Goal: Obtain resource: Download file/media

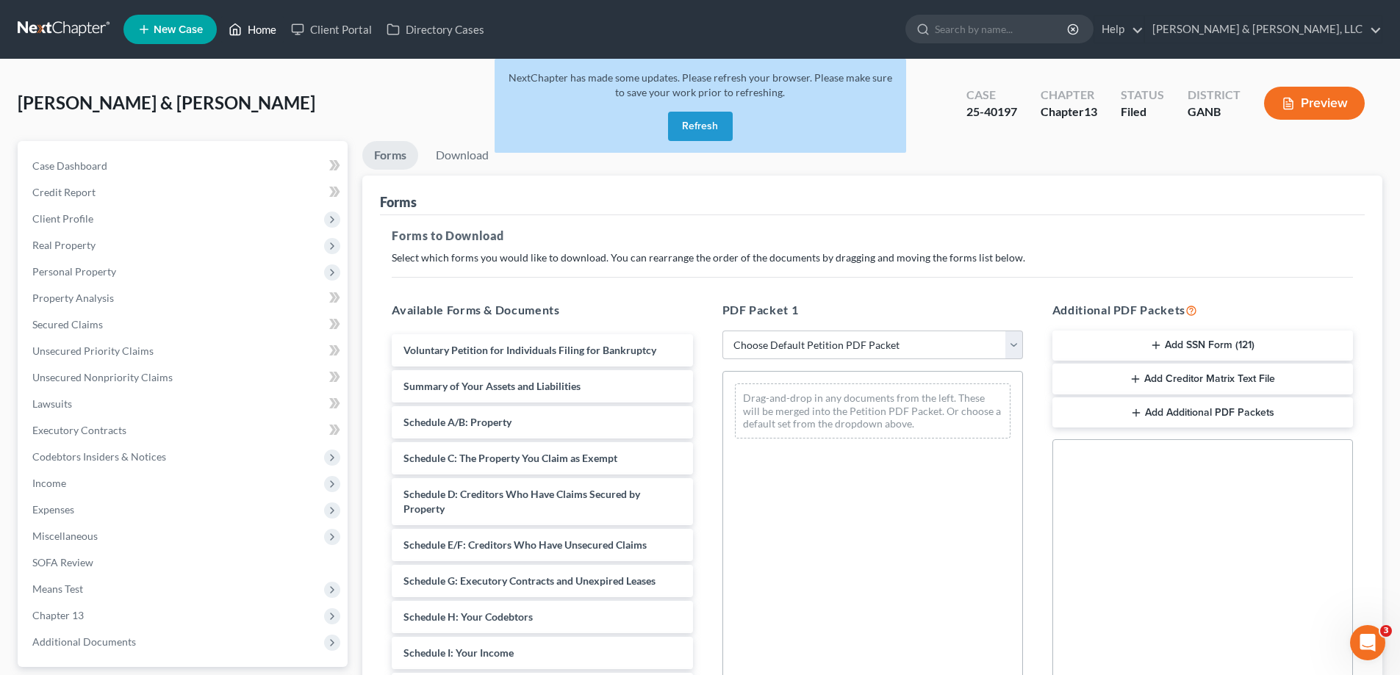
click at [245, 30] on link "Home" at bounding box center [252, 29] width 62 height 26
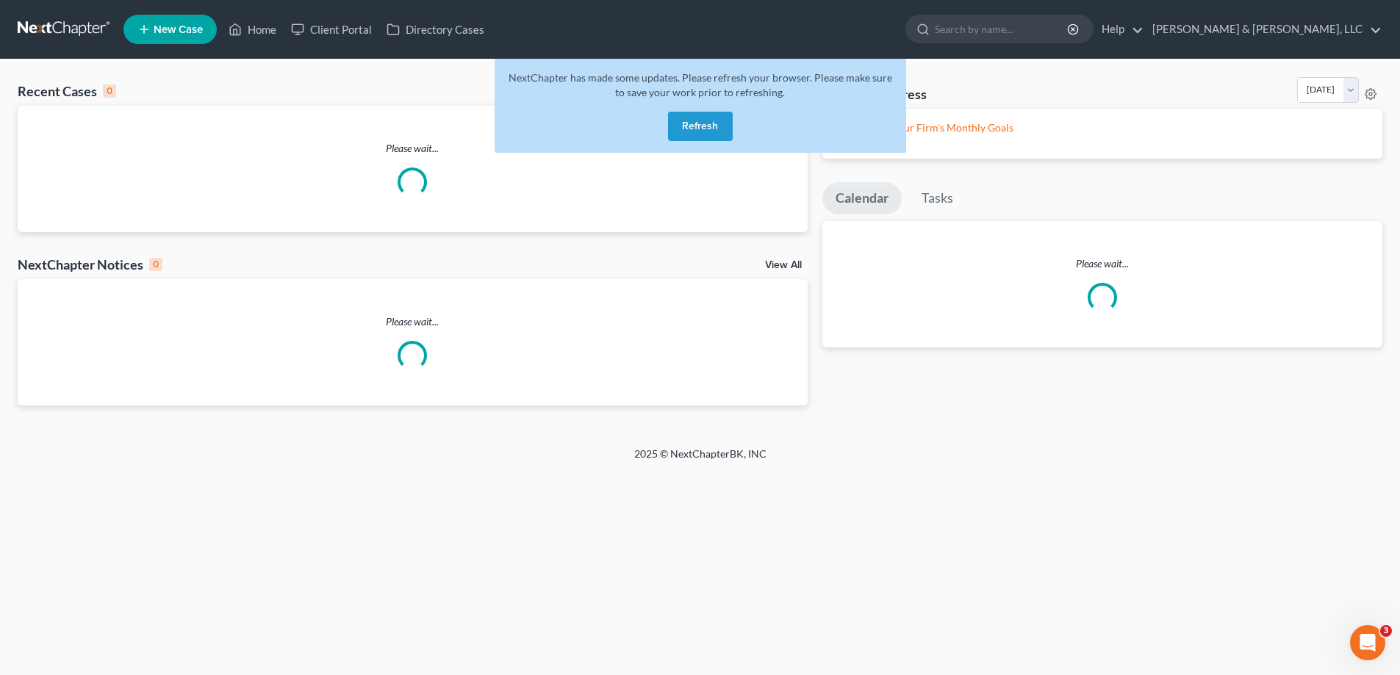
click at [867, 215] on link "Calendar" at bounding box center [861, 198] width 79 height 32
click at [859, 215] on link "Calendar" at bounding box center [861, 198] width 79 height 32
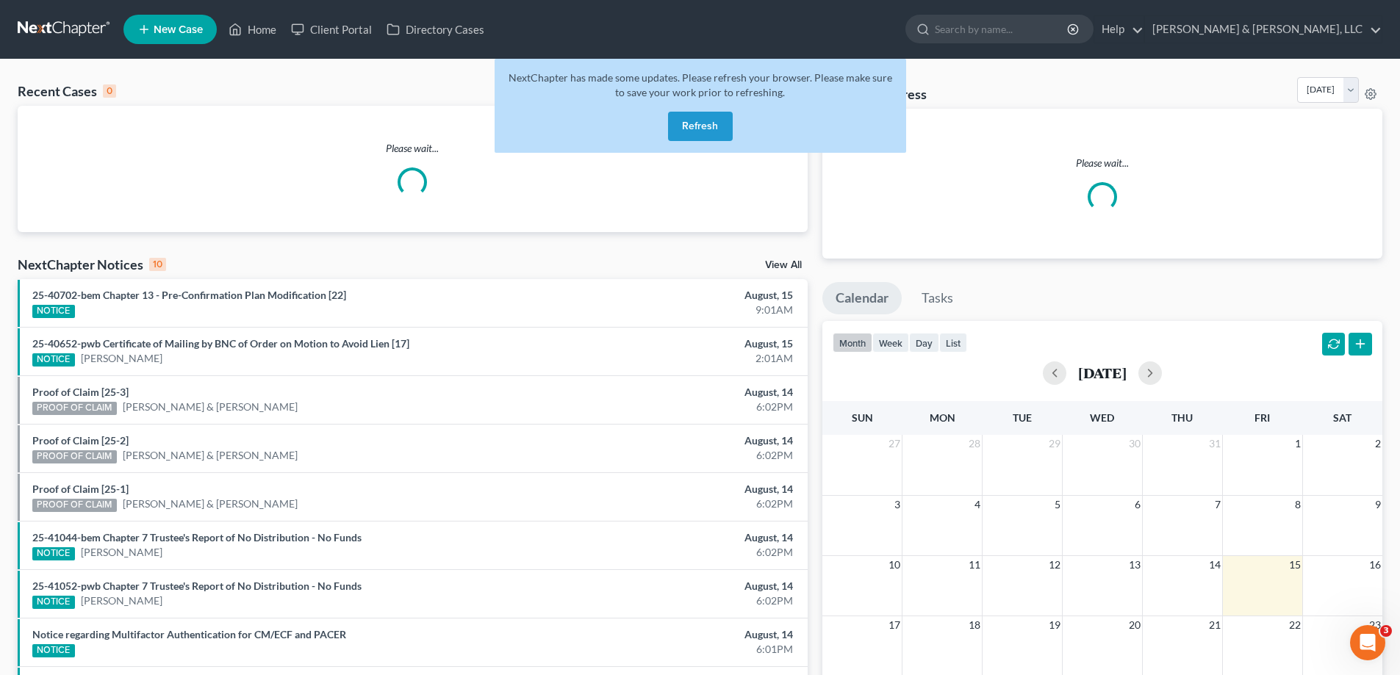
click at [292, 95] on div "Recent Cases 0 View All" at bounding box center [413, 91] width 790 height 29
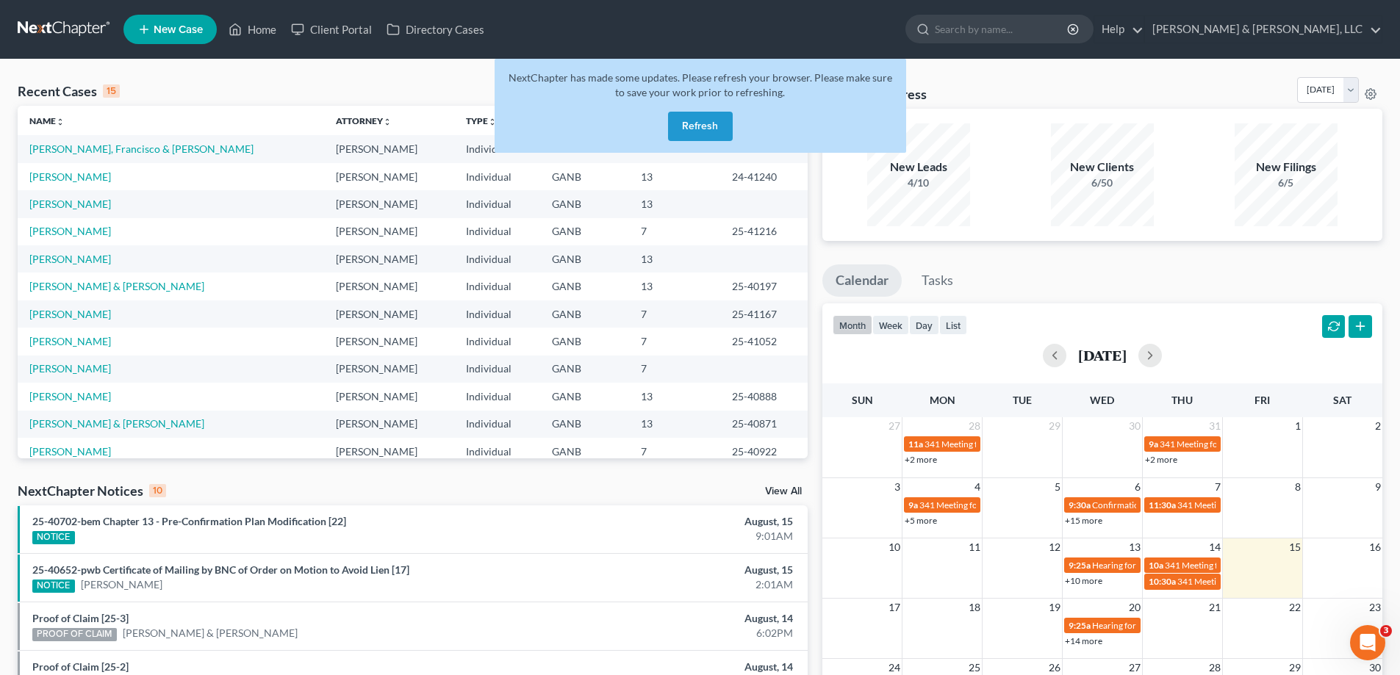
drag, startPoint x: 264, startPoint y: 91, endPoint x: 244, endPoint y: 80, distance: 22.7
click at [257, 89] on div "Recent Cases 15 View All" at bounding box center [413, 91] width 790 height 29
click at [257, 29] on link "Home" at bounding box center [252, 29] width 62 height 26
click at [701, 128] on button "Refresh" at bounding box center [700, 126] width 65 height 29
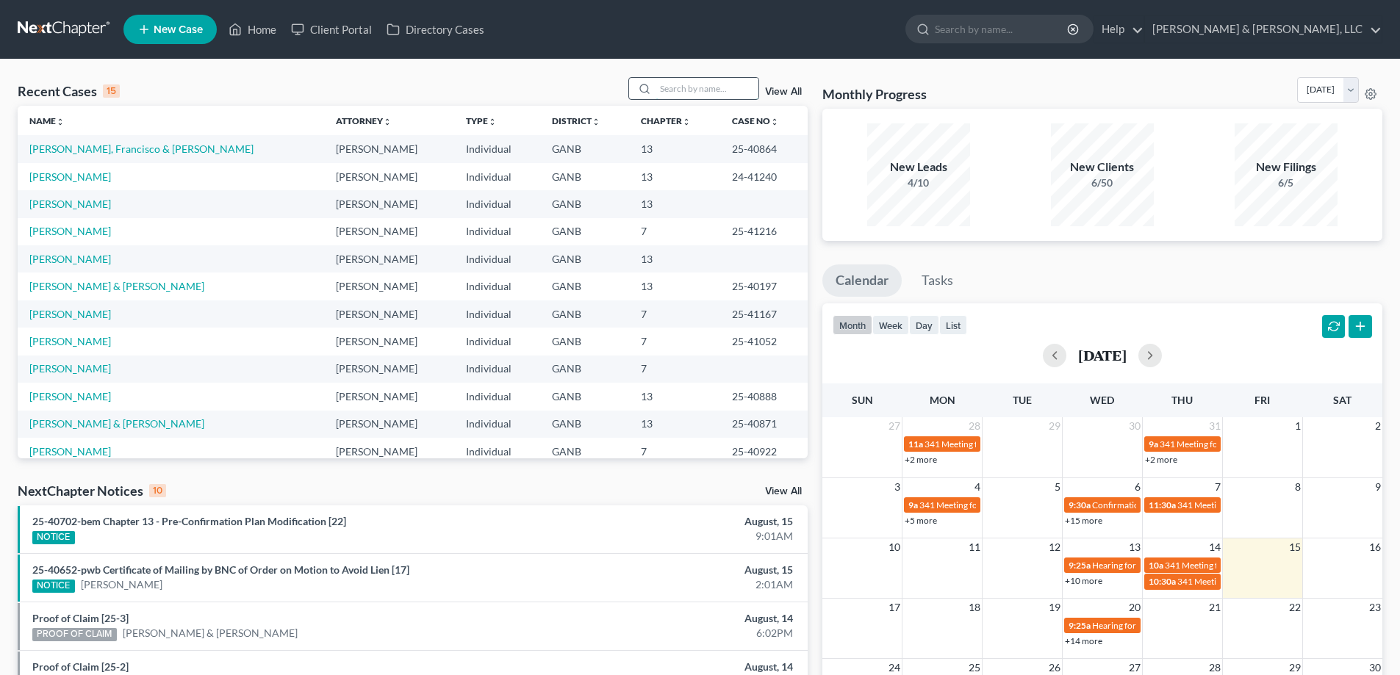
click at [675, 88] on input "search" at bounding box center [707, 88] width 103 height 21
type input "Hubbard"
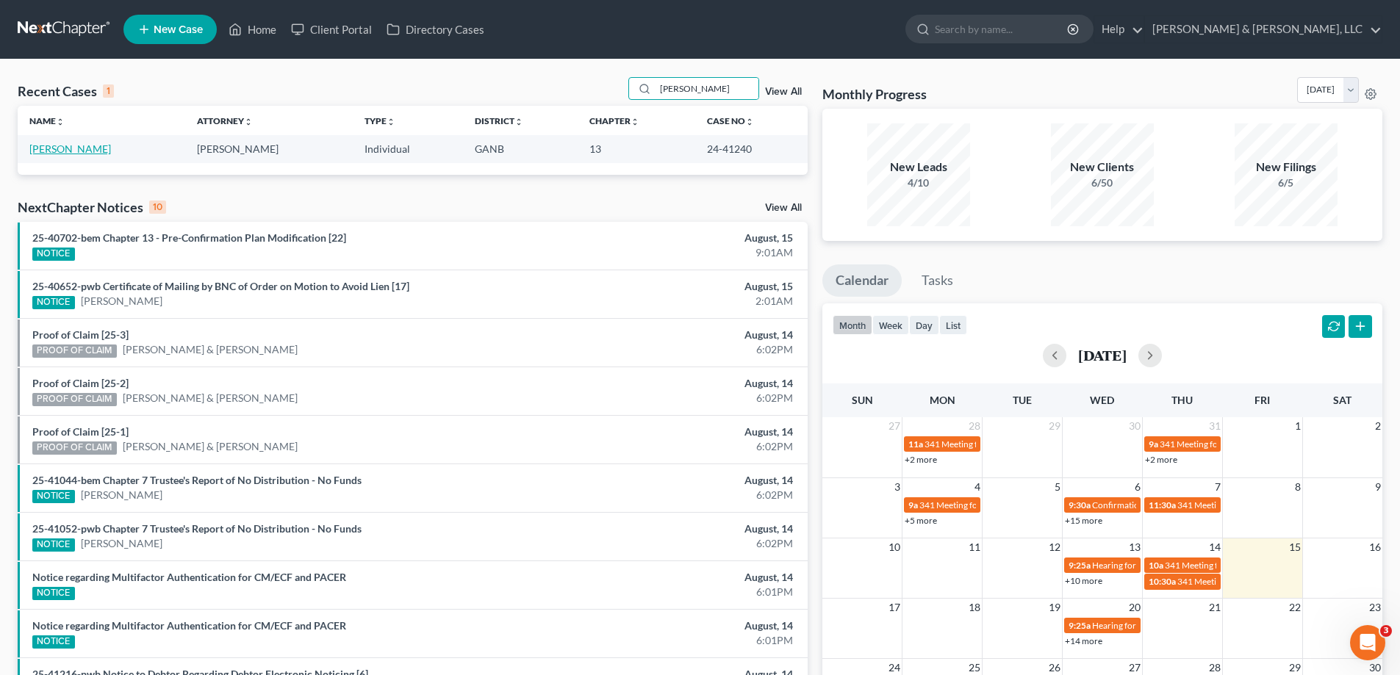
click at [67, 150] on link "[PERSON_NAME]" at bounding box center [70, 149] width 82 height 12
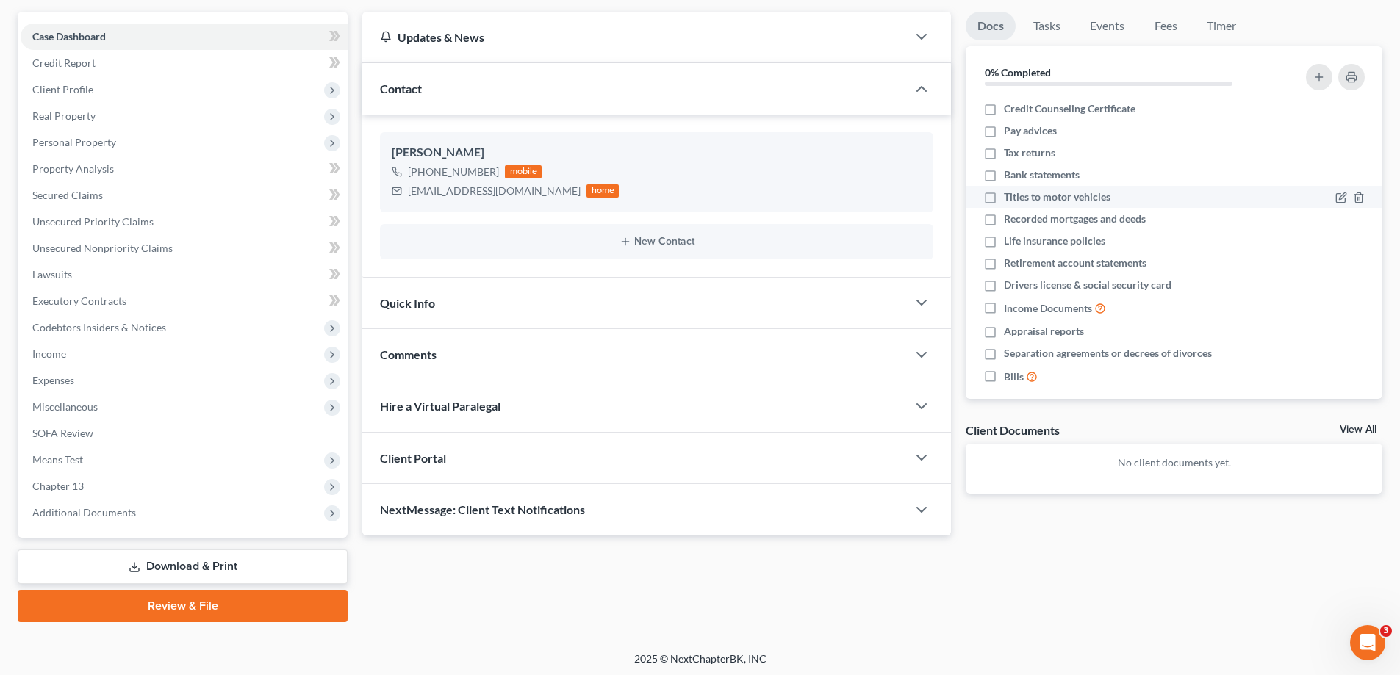
scroll to position [128, 0]
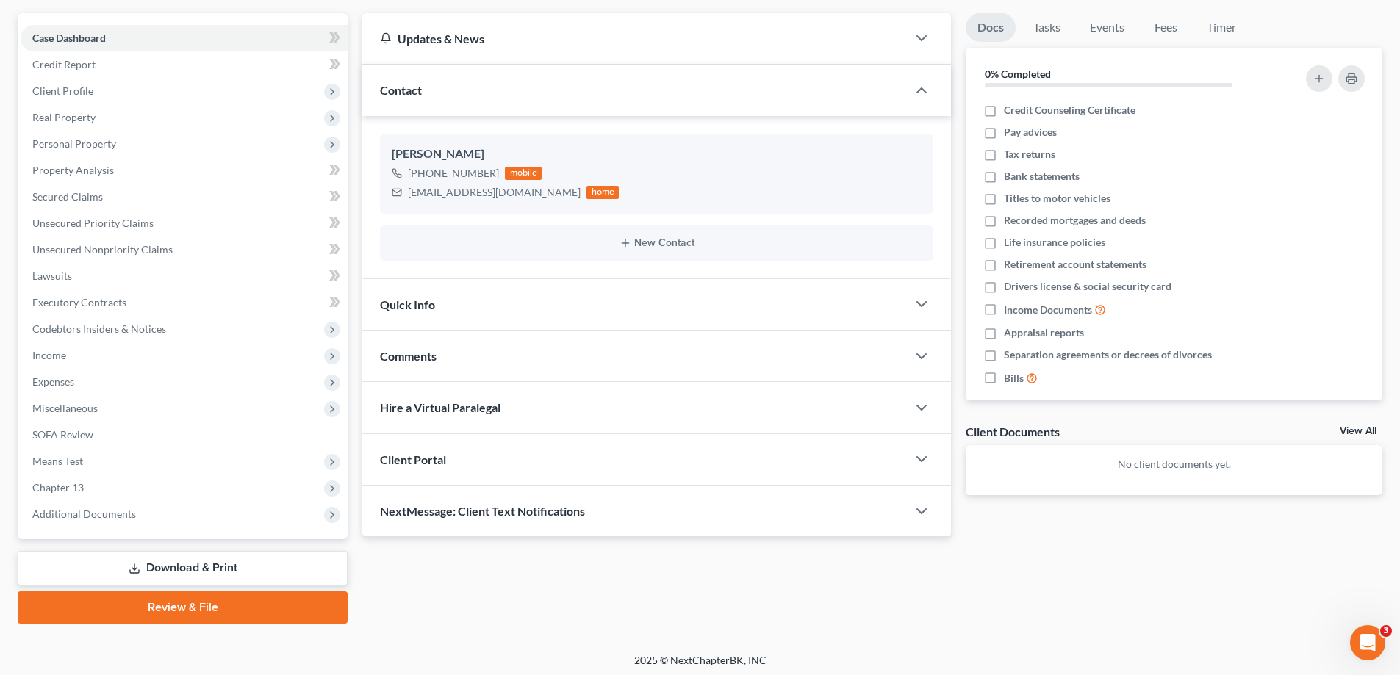
click at [179, 567] on link "Download & Print" at bounding box center [183, 568] width 330 height 35
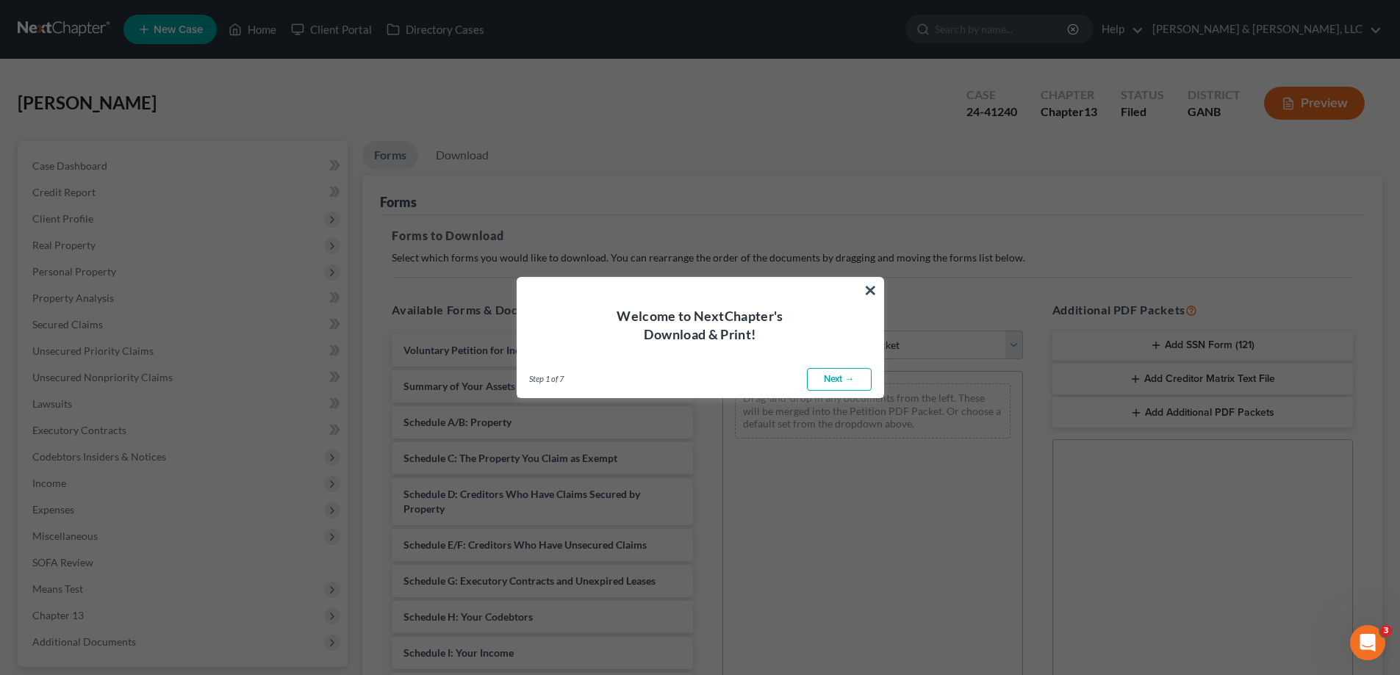
click at [854, 369] on link "Next →" at bounding box center [839, 380] width 65 height 24
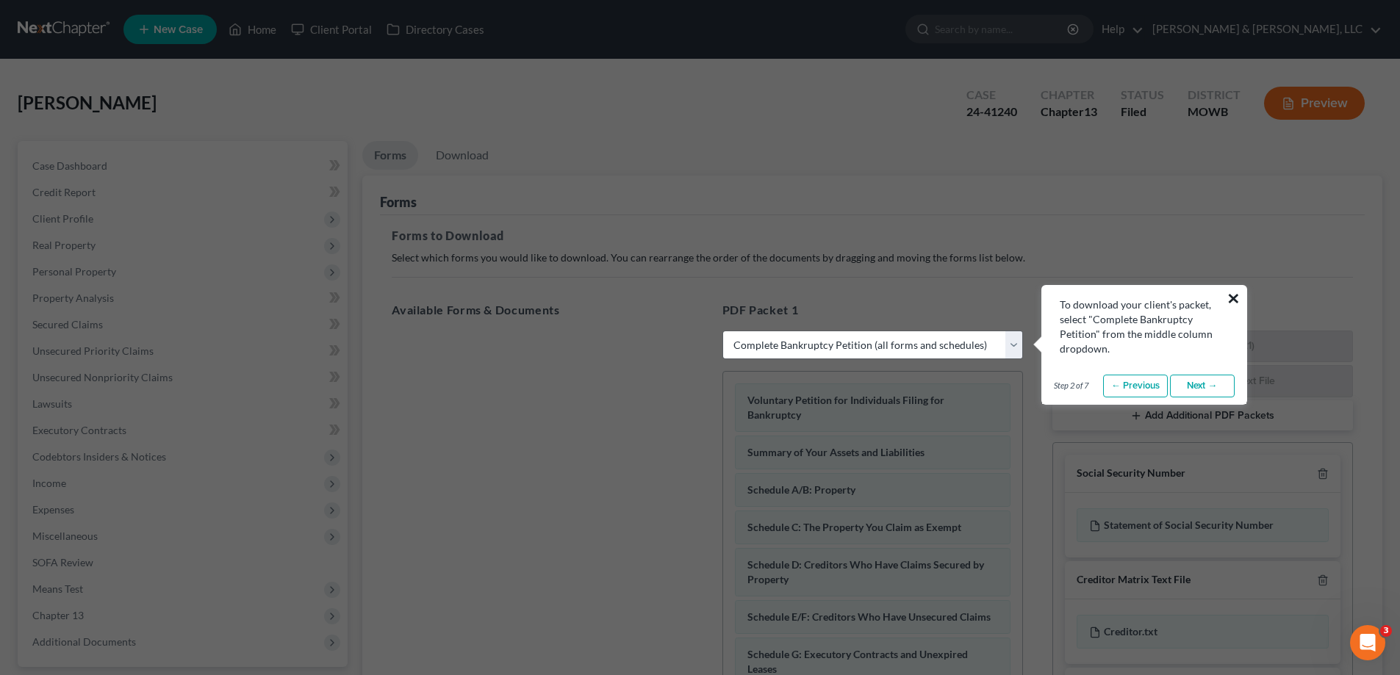
click at [1229, 296] on button "×" at bounding box center [1234, 299] width 14 height 24
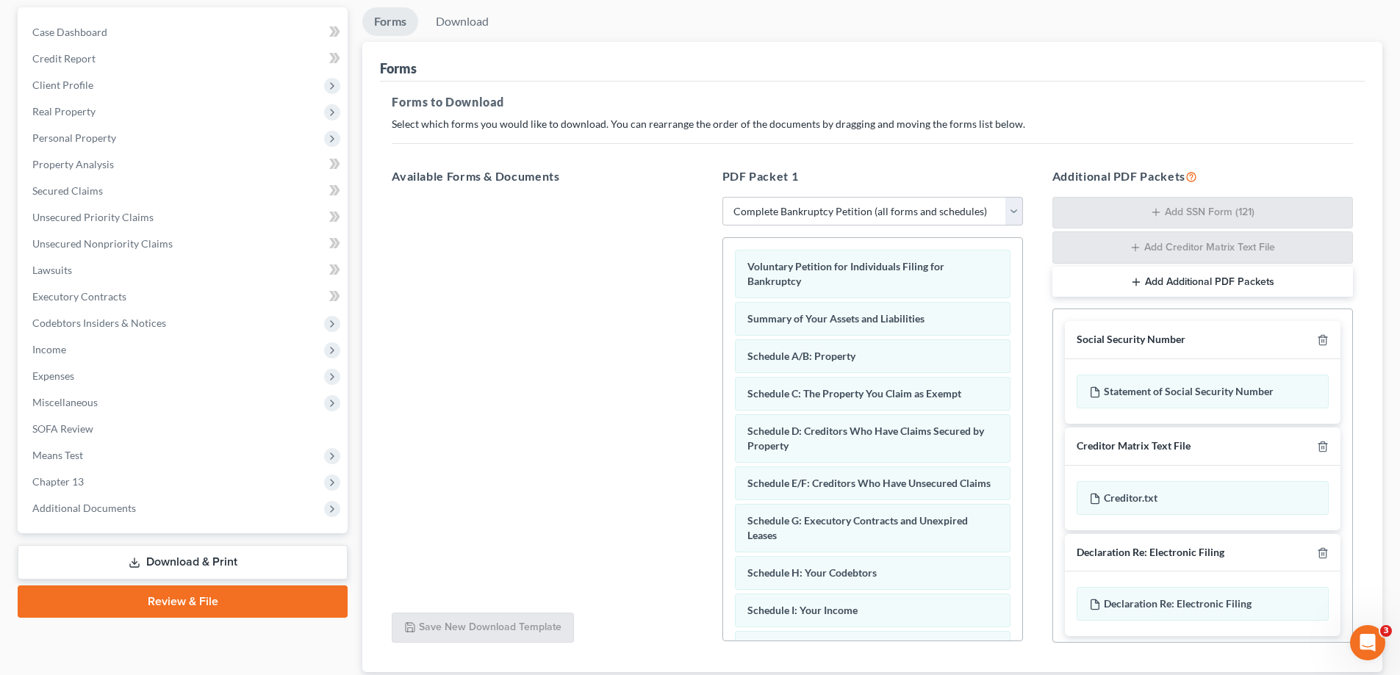
scroll to position [138, 0]
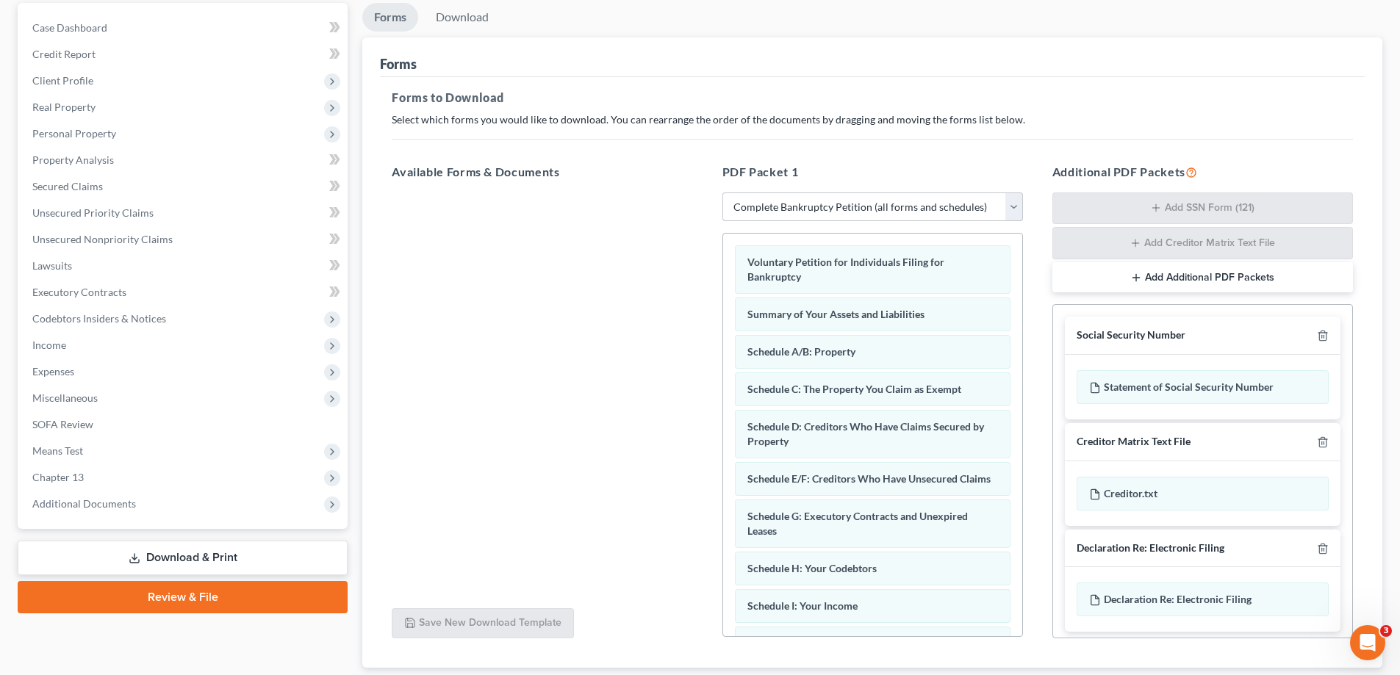
click at [1012, 201] on select "Choose Default Petition PDF Packet Complete Bankruptcy Petition (all forms and …" at bounding box center [873, 207] width 301 height 29
select select "2"
click at [723, 193] on select "Choose Default Petition PDF Packet Complete Bankruptcy Petition (all forms and …" at bounding box center [873, 207] width 301 height 29
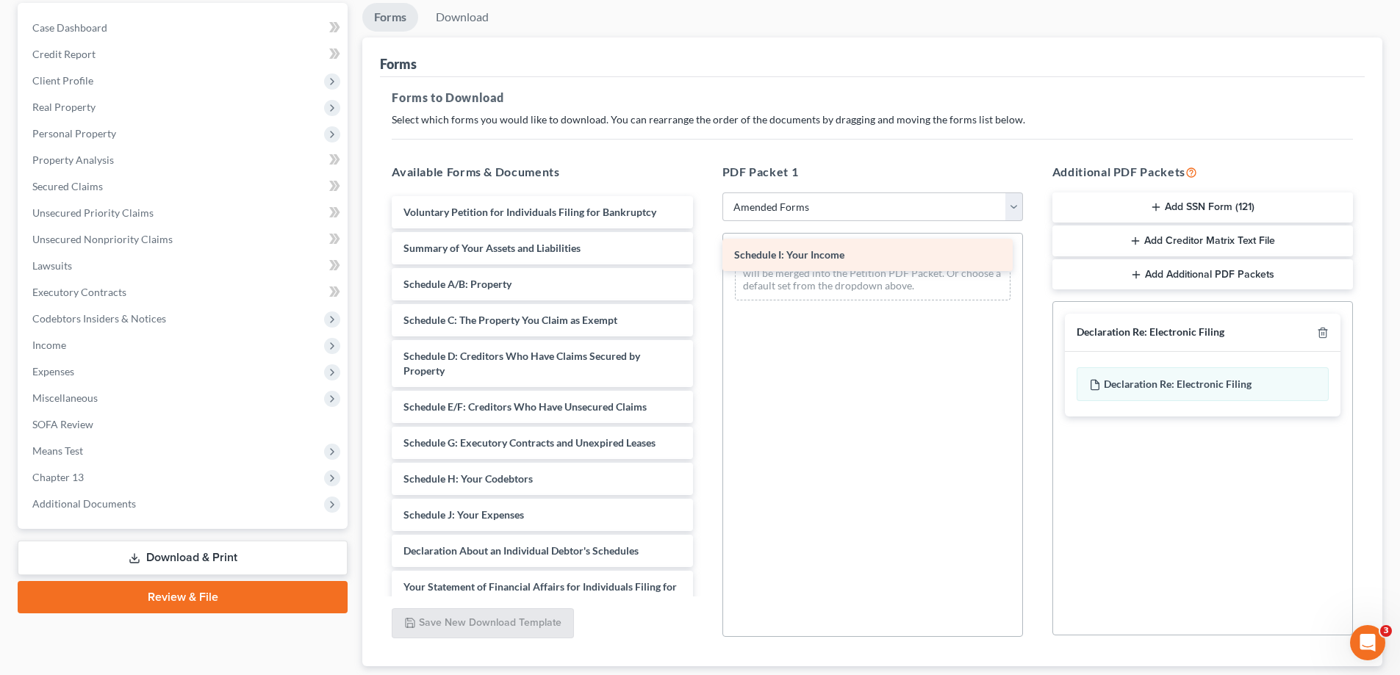
drag, startPoint x: 441, startPoint y: 516, endPoint x: 772, endPoint y: 256, distance: 420.8
click at [704, 256] on div "Schedule I: Your Income Voluntary Petition for Individuals Filing for Bankruptc…" at bounding box center [542, 504] width 324 height 617
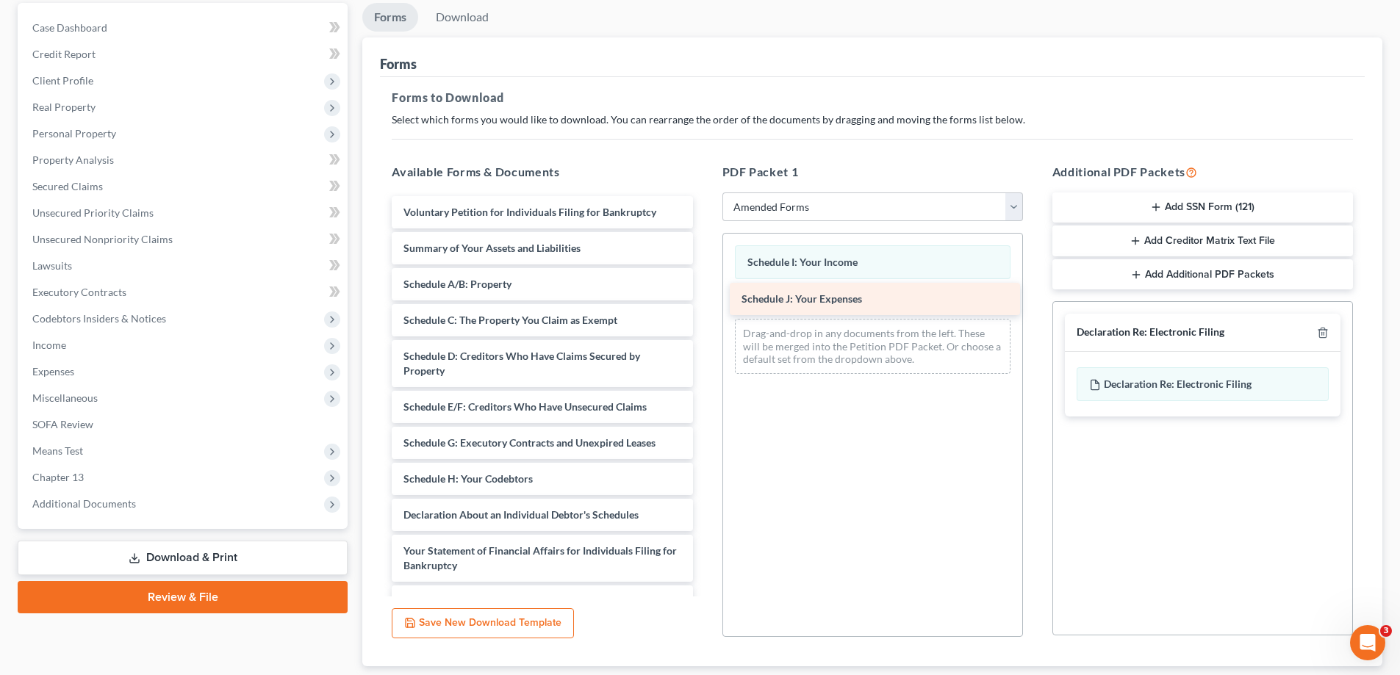
drag, startPoint x: 429, startPoint y: 512, endPoint x: 767, endPoint y: 296, distance: 401.3
click at [704, 296] on div "Schedule J: Your Expenses Voluntary Petition for Individuals Filing for Bankrup…" at bounding box center [542, 486] width 324 height 581
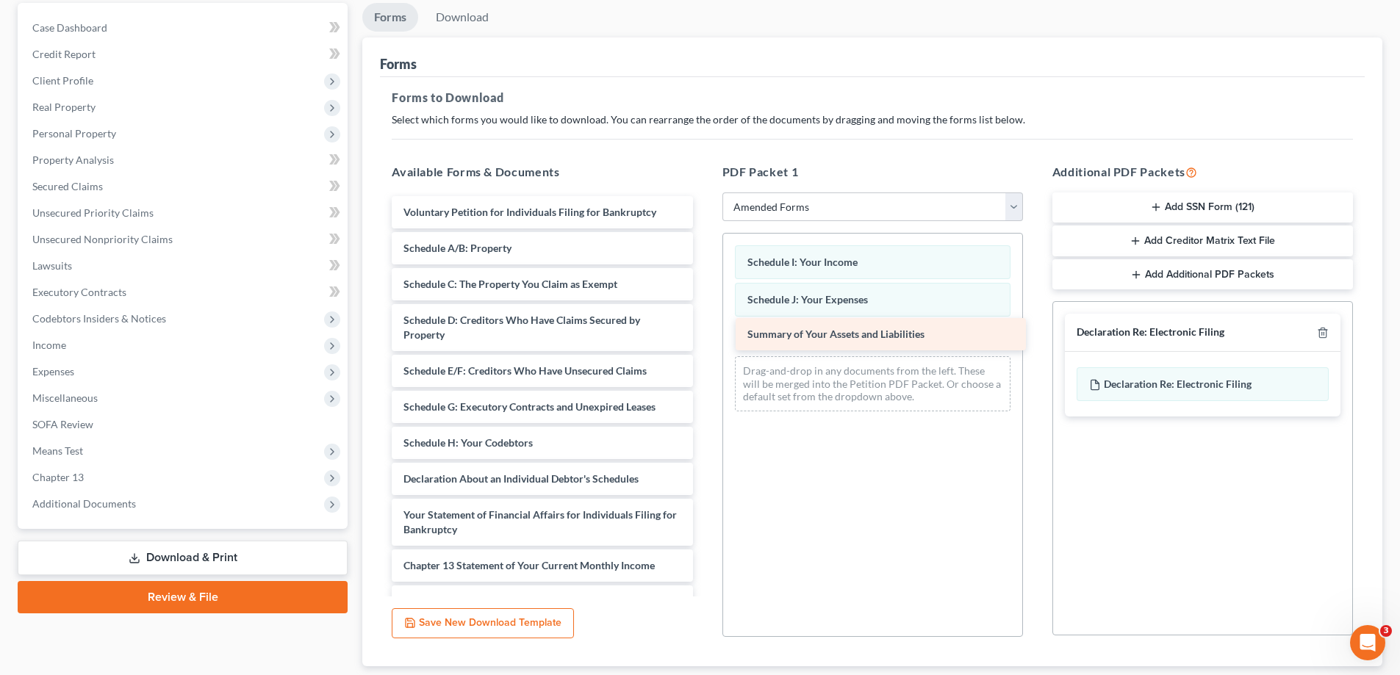
drag, startPoint x: 450, startPoint y: 243, endPoint x: 794, endPoint y: 329, distance: 354.6
click at [704, 329] on div "Summary of Your Assets and Liabilities Voluntary Petition for Individuals Filin…" at bounding box center [542, 468] width 324 height 545
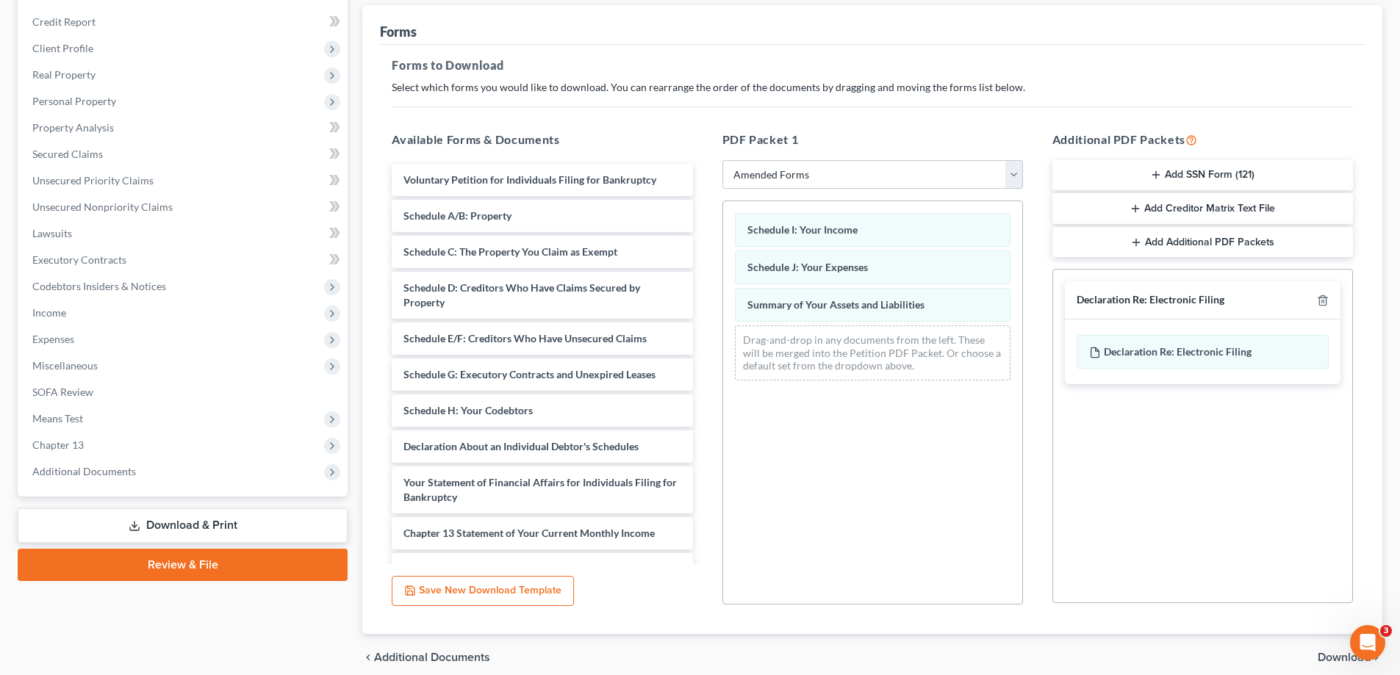
scroll to position [232, 0]
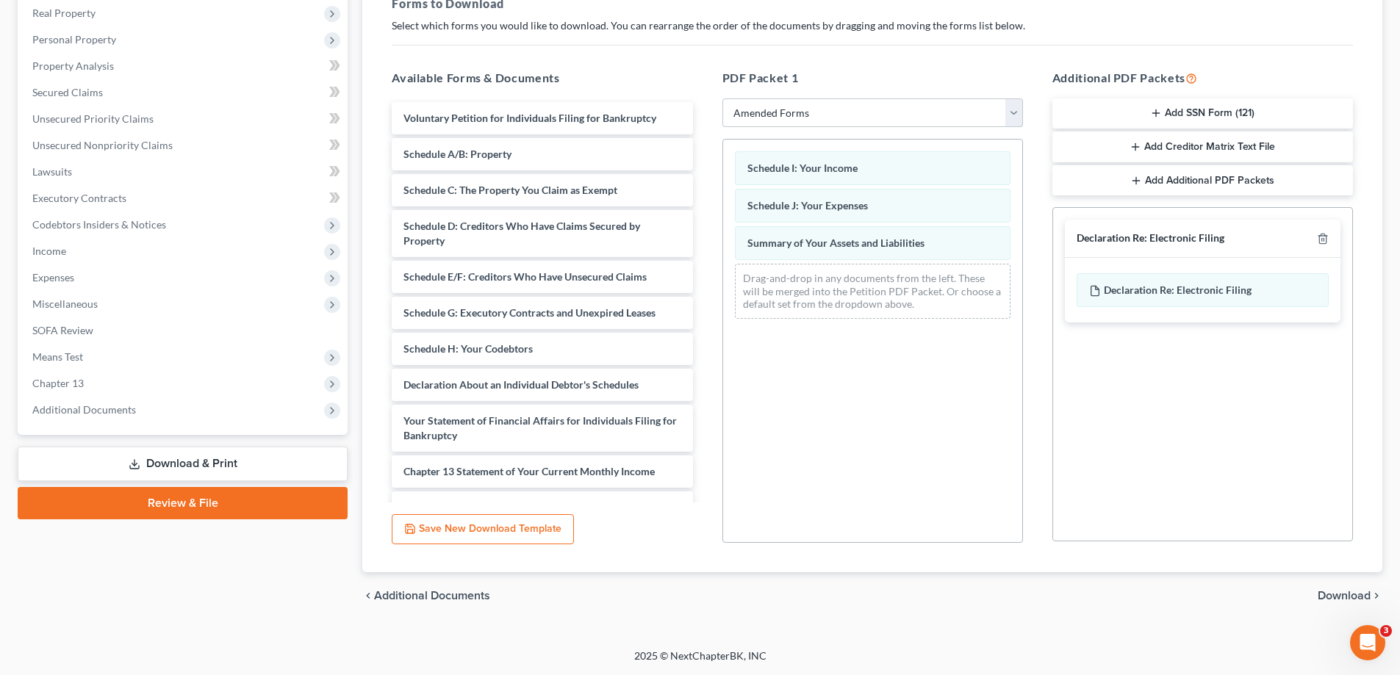
drag, startPoint x: 1336, startPoint y: 595, endPoint x: 1330, endPoint y: 587, distance: 10.4
click at [1334, 595] on span "Download" at bounding box center [1344, 596] width 53 height 12
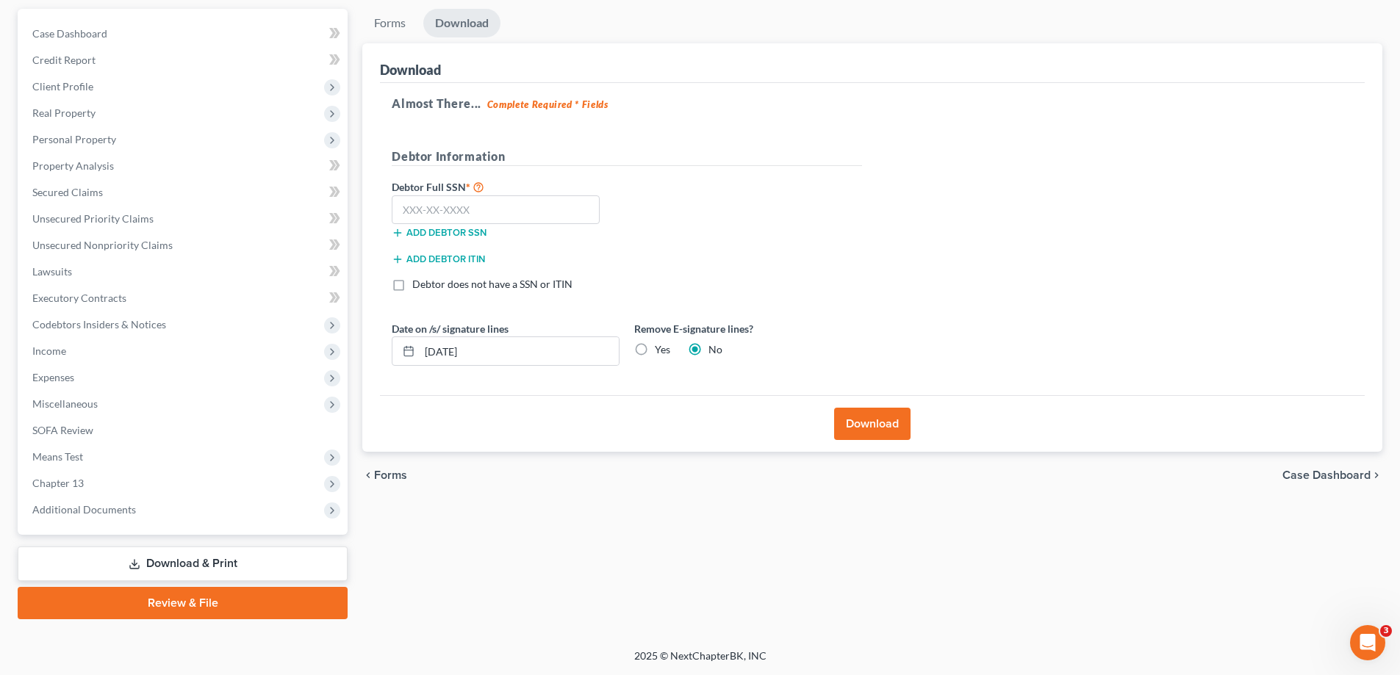
click at [875, 420] on button "Download" at bounding box center [872, 424] width 76 height 32
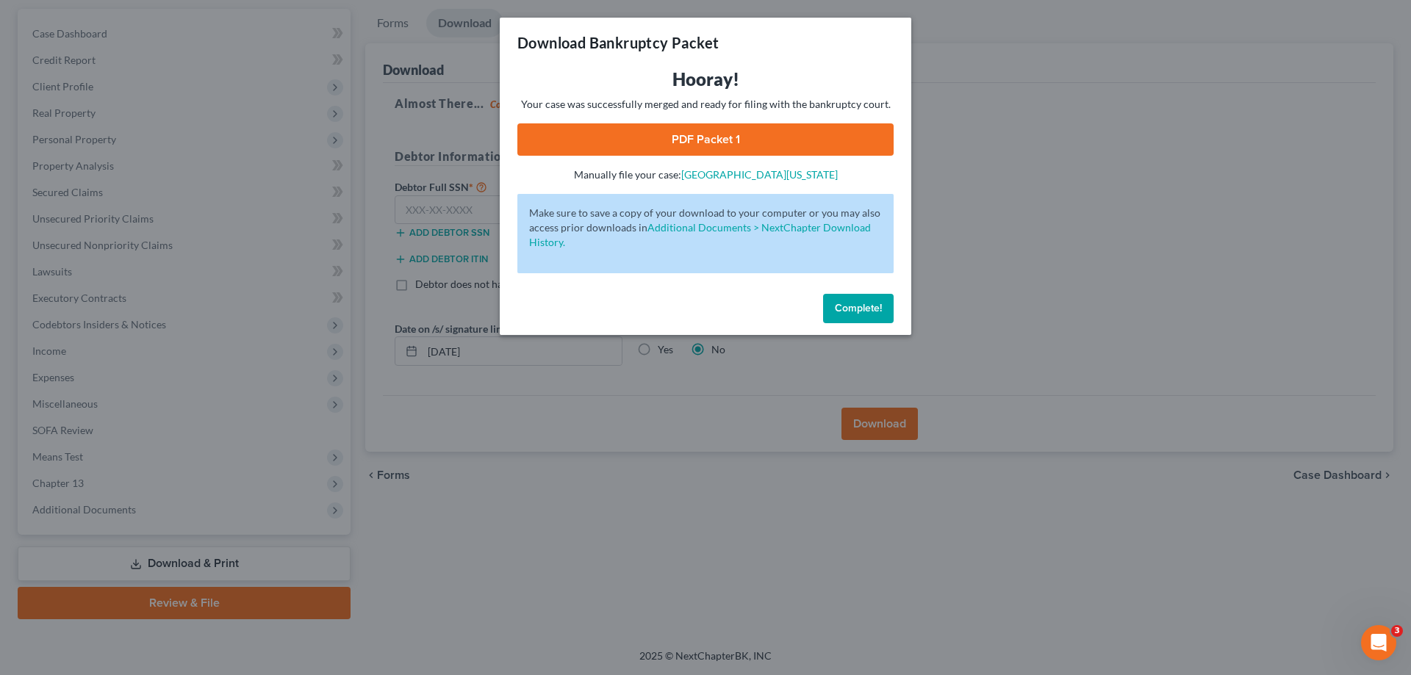
click at [701, 135] on link "PDF Packet 1" at bounding box center [705, 139] width 376 height 32
click at [863, 310] on span "Complete!" at bounding box center [858, 308] width 47 height 12
